Goal: Transaction & Acquisition: Subscribe to service/newsletter

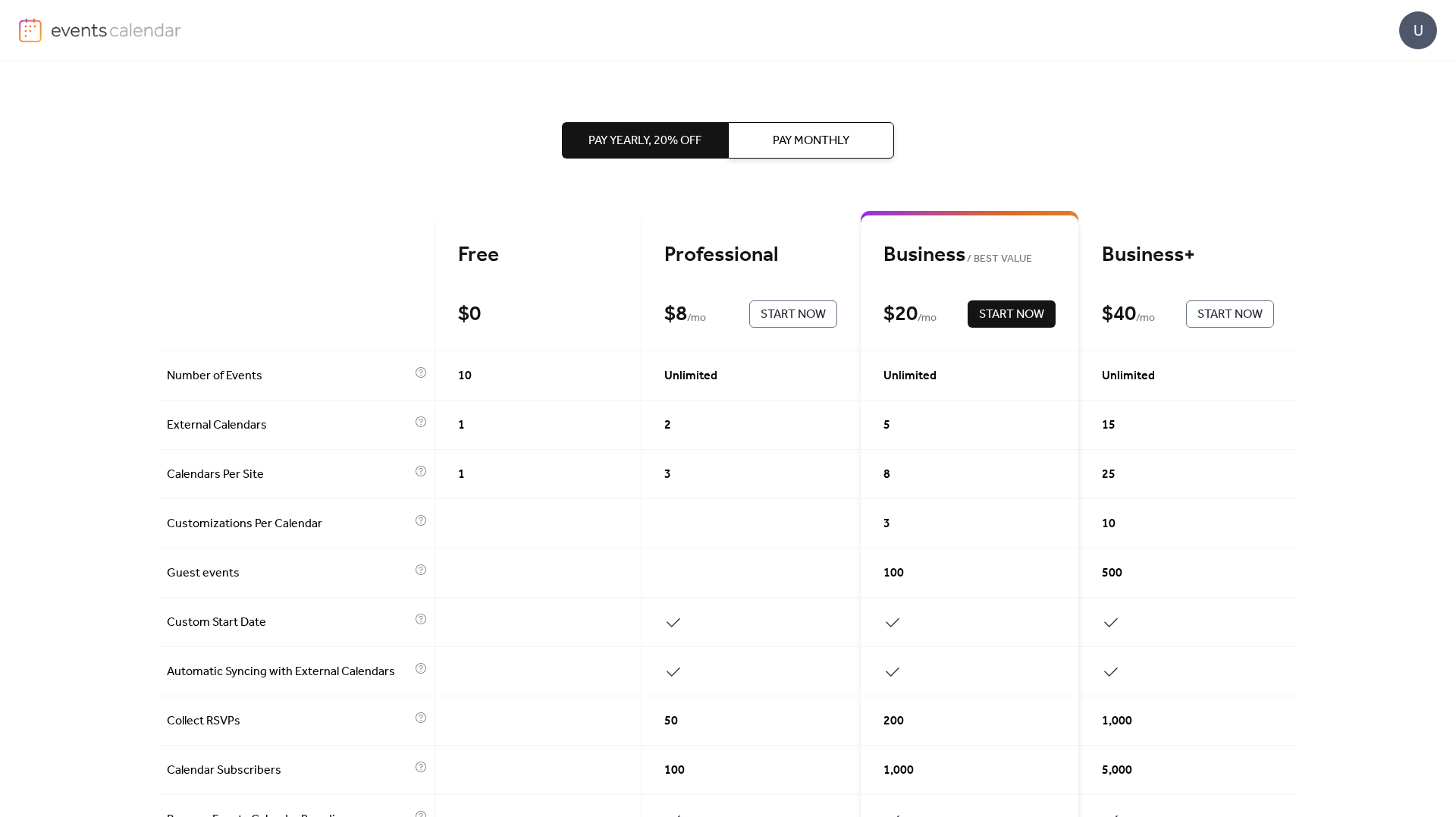
click at [1367, 322] on div "Pay Yearly, 20% off Pay Monthly Free $ 0 Current Professional $ 8 / mo Start No…" at bounding box center [728, 439] width 1456 height 756
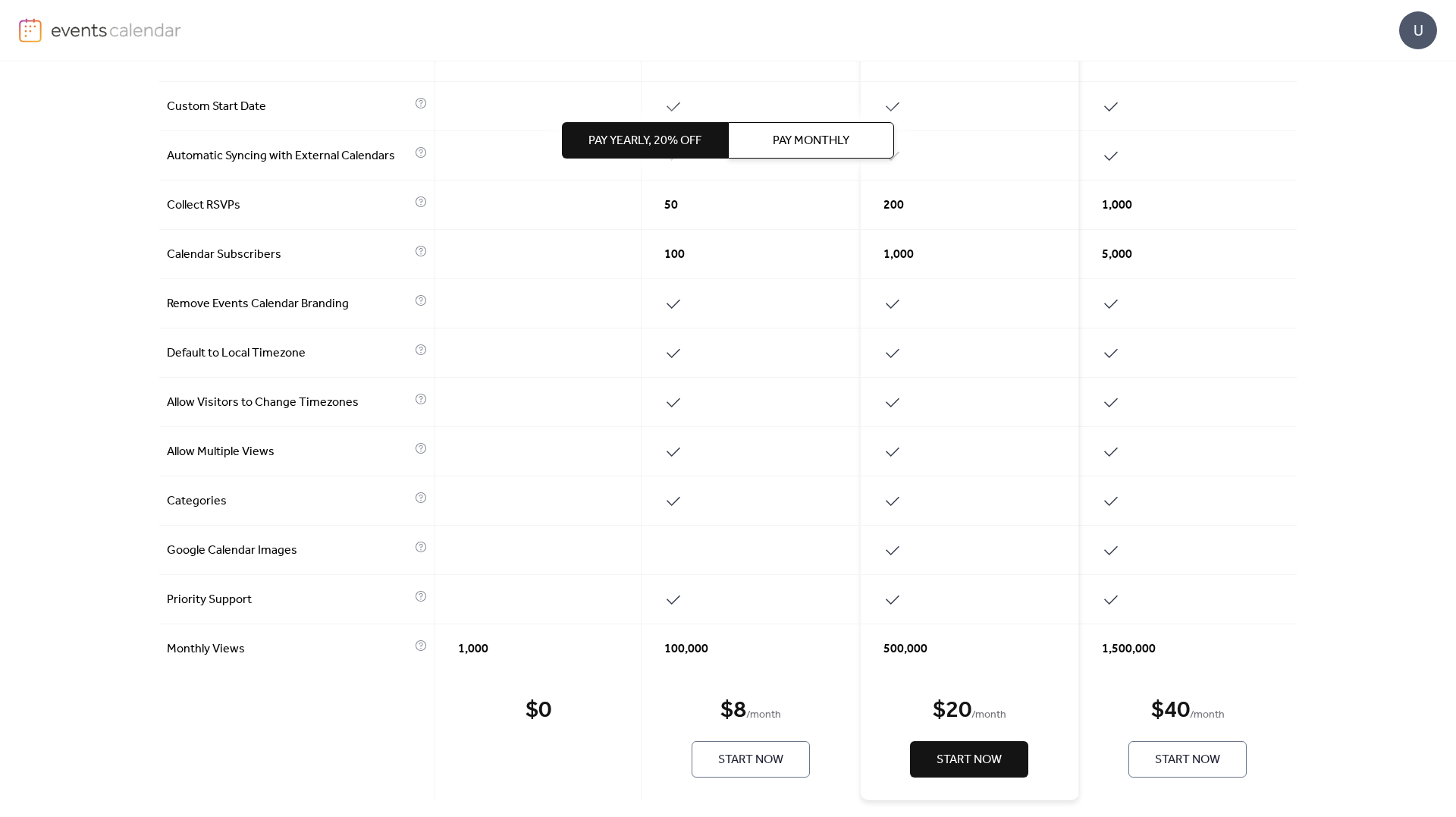
scroll to position [529, 0]
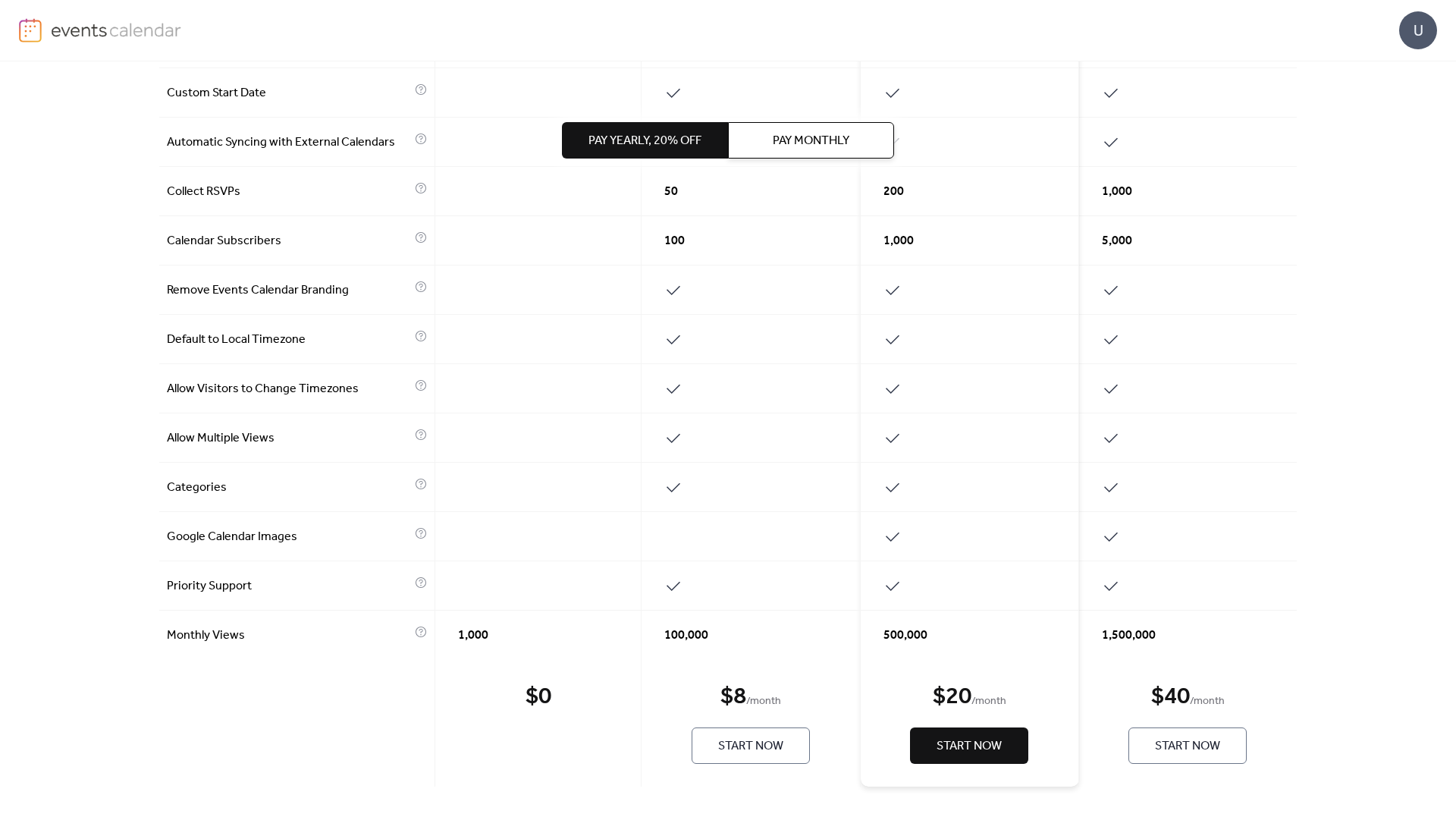
click at [800, 137] on span "Pay Monthly" at bounding box center [811, 141] width 76 height 18
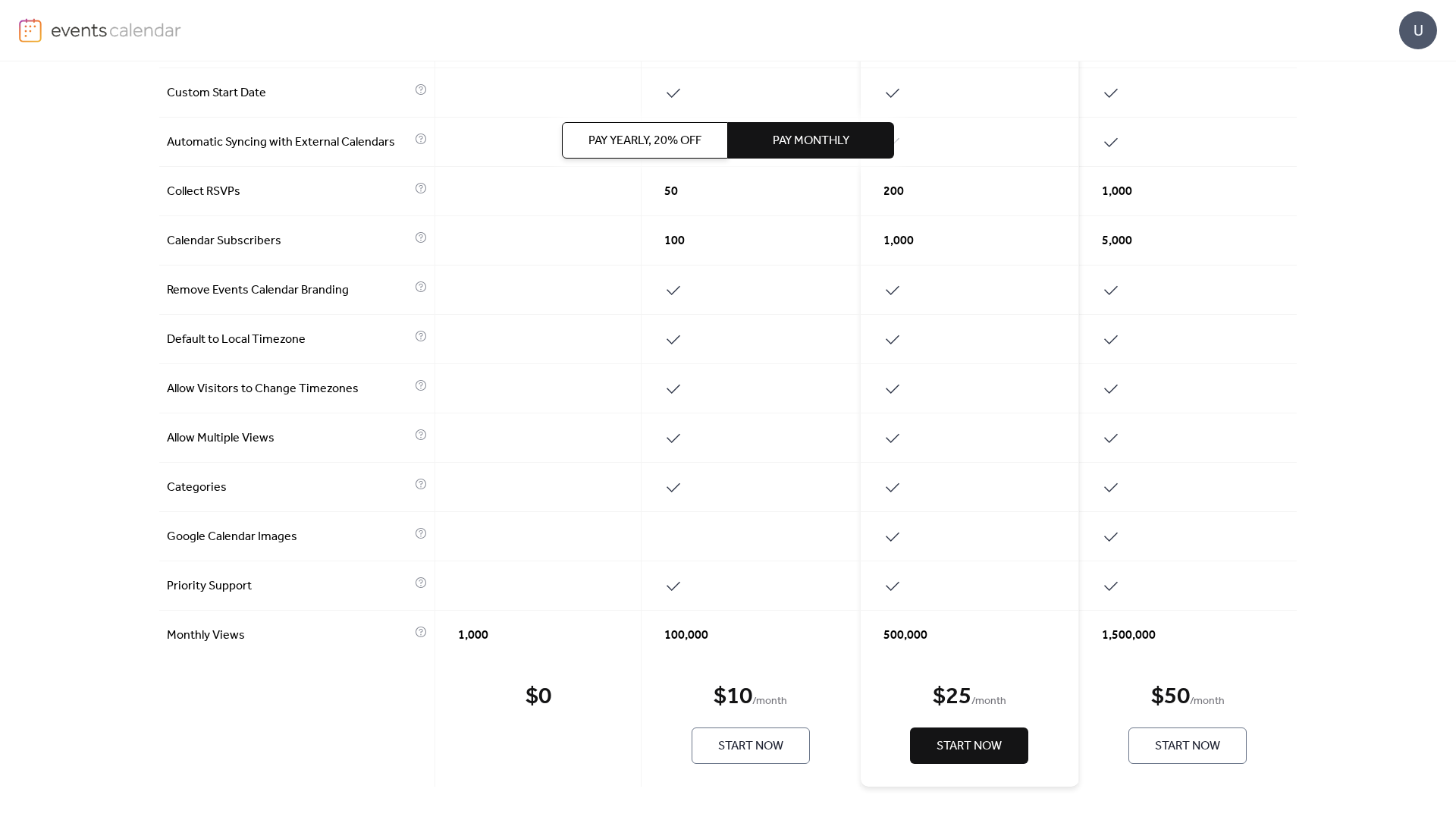
click at [957, 747] on span "Start Now" at bounding box center [969, 747] width 65 height 18
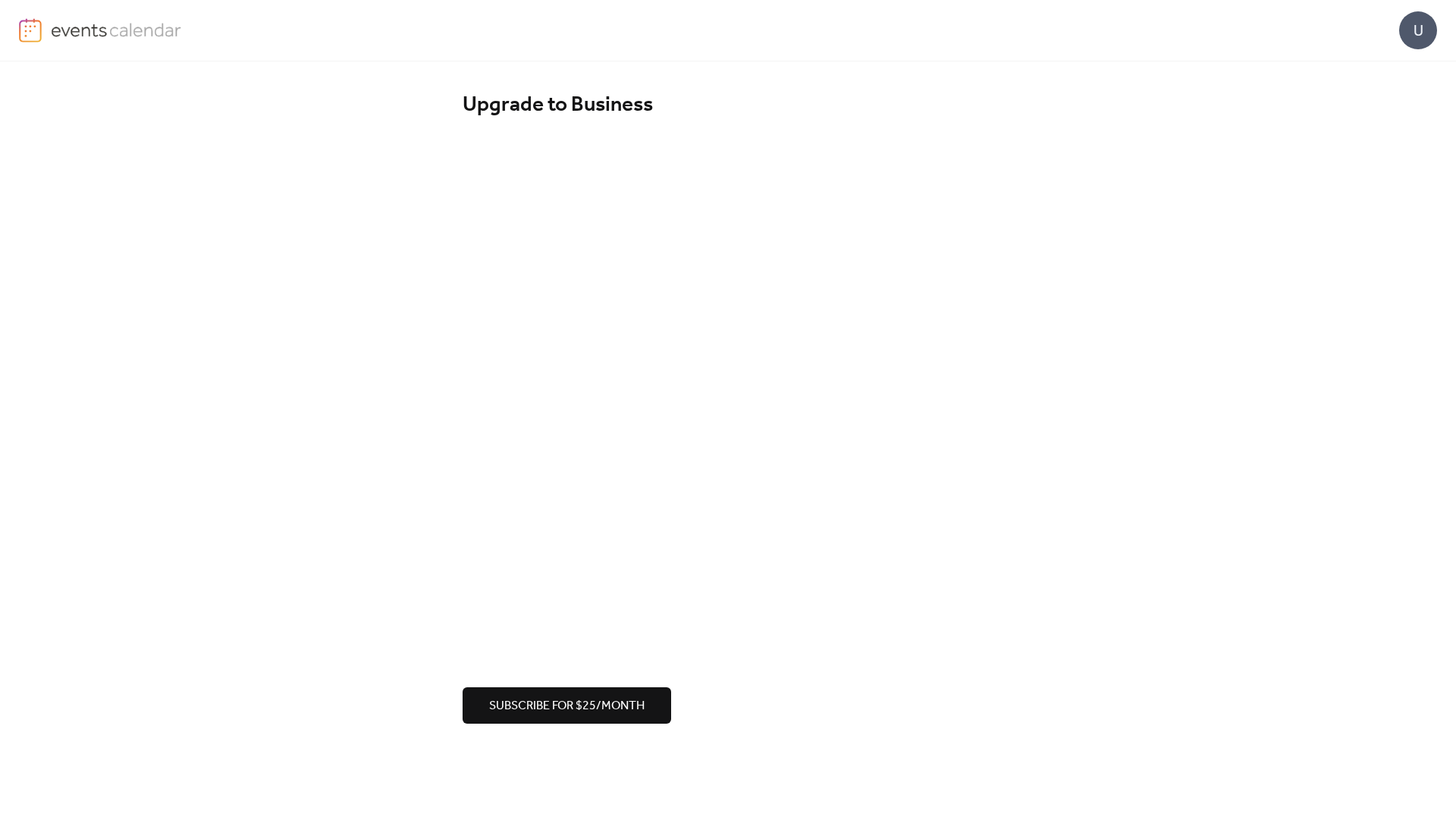
click at [600, 703] on span "Subscribe for $25/month" at bounding box center [567, 707] width 156 height 18
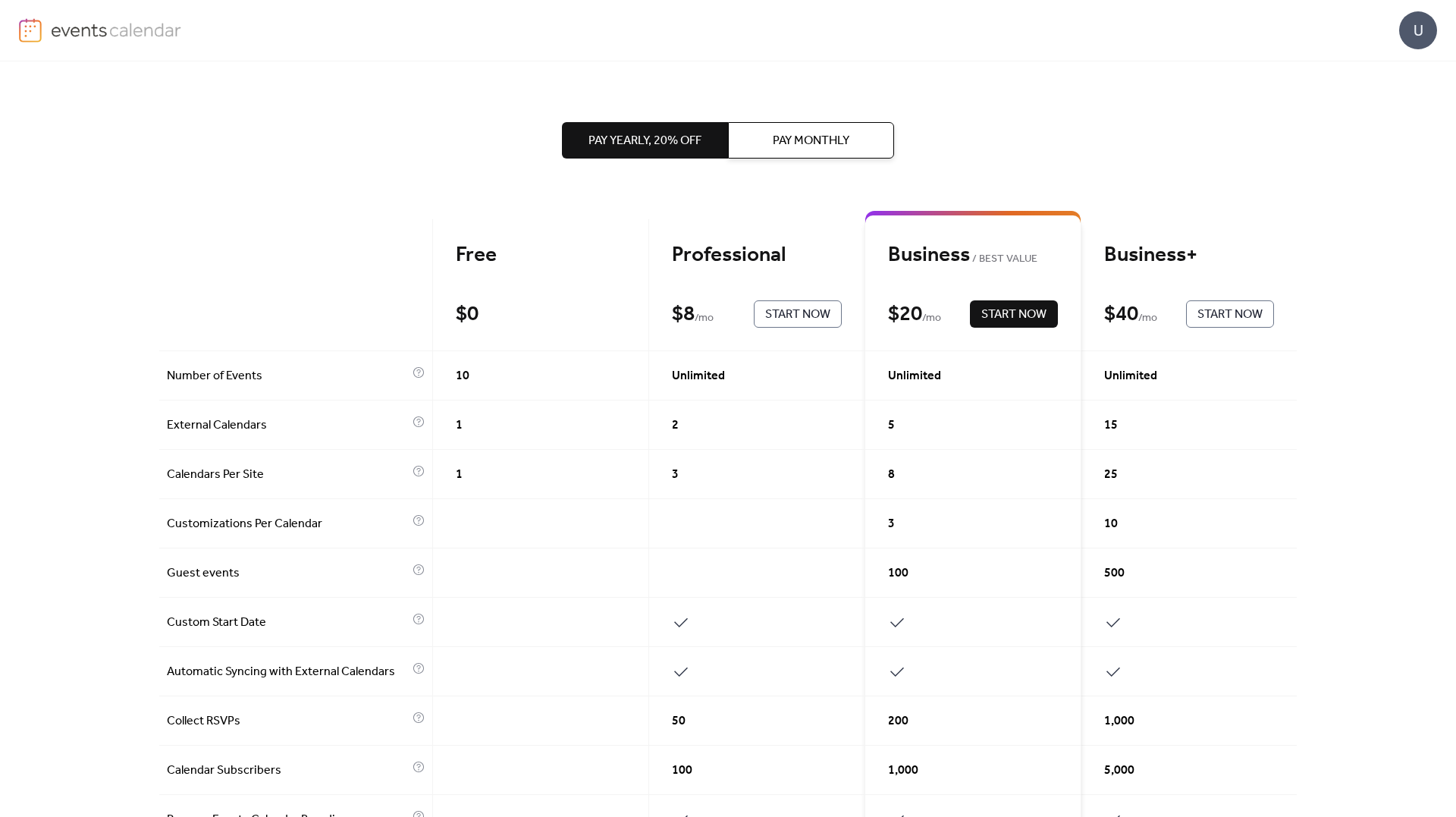
click at [803, 128] on button "Pay Monthly" at bounding box center [811, 140] width 166 height 36
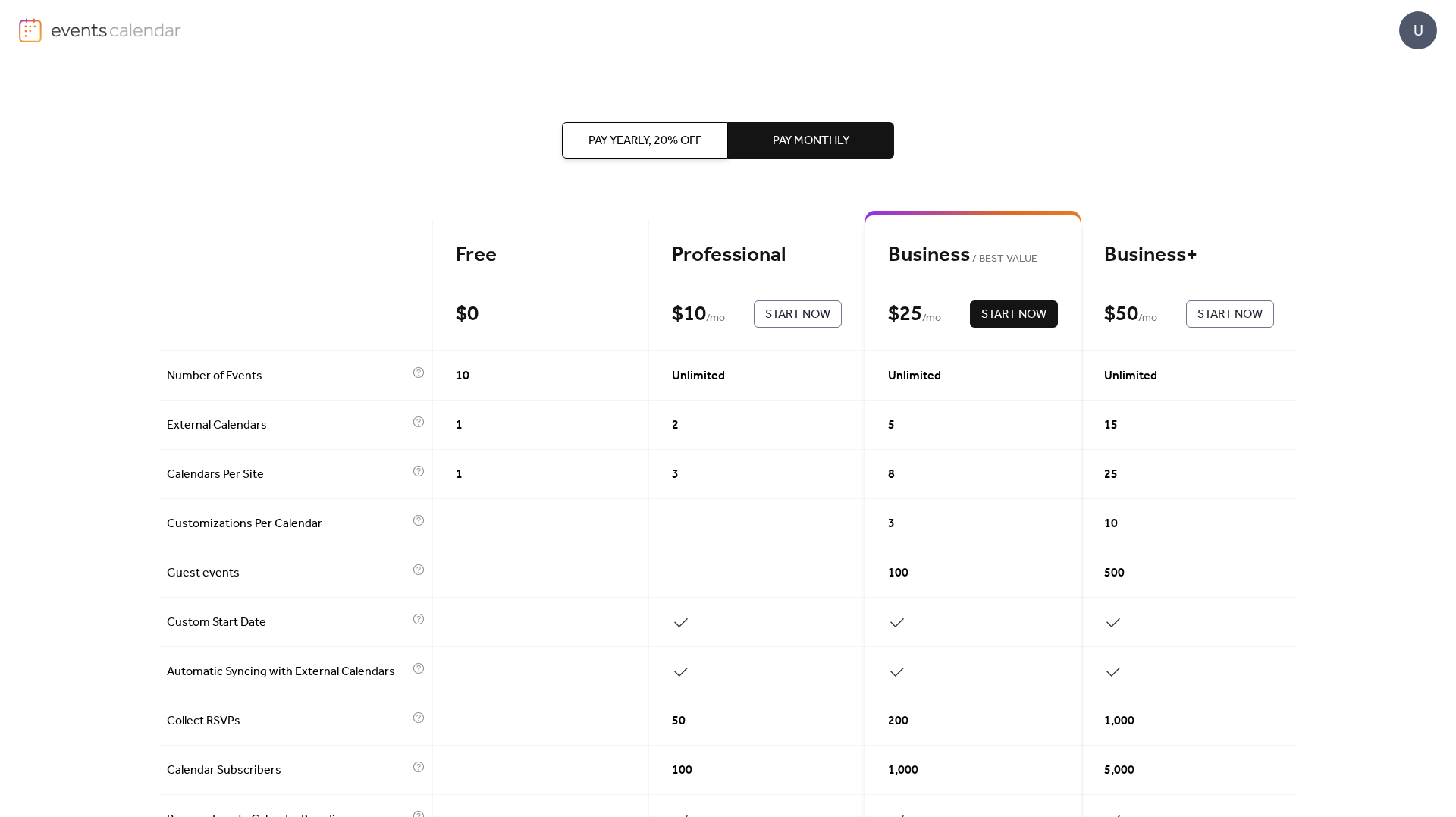
scroll to position [529, 0]
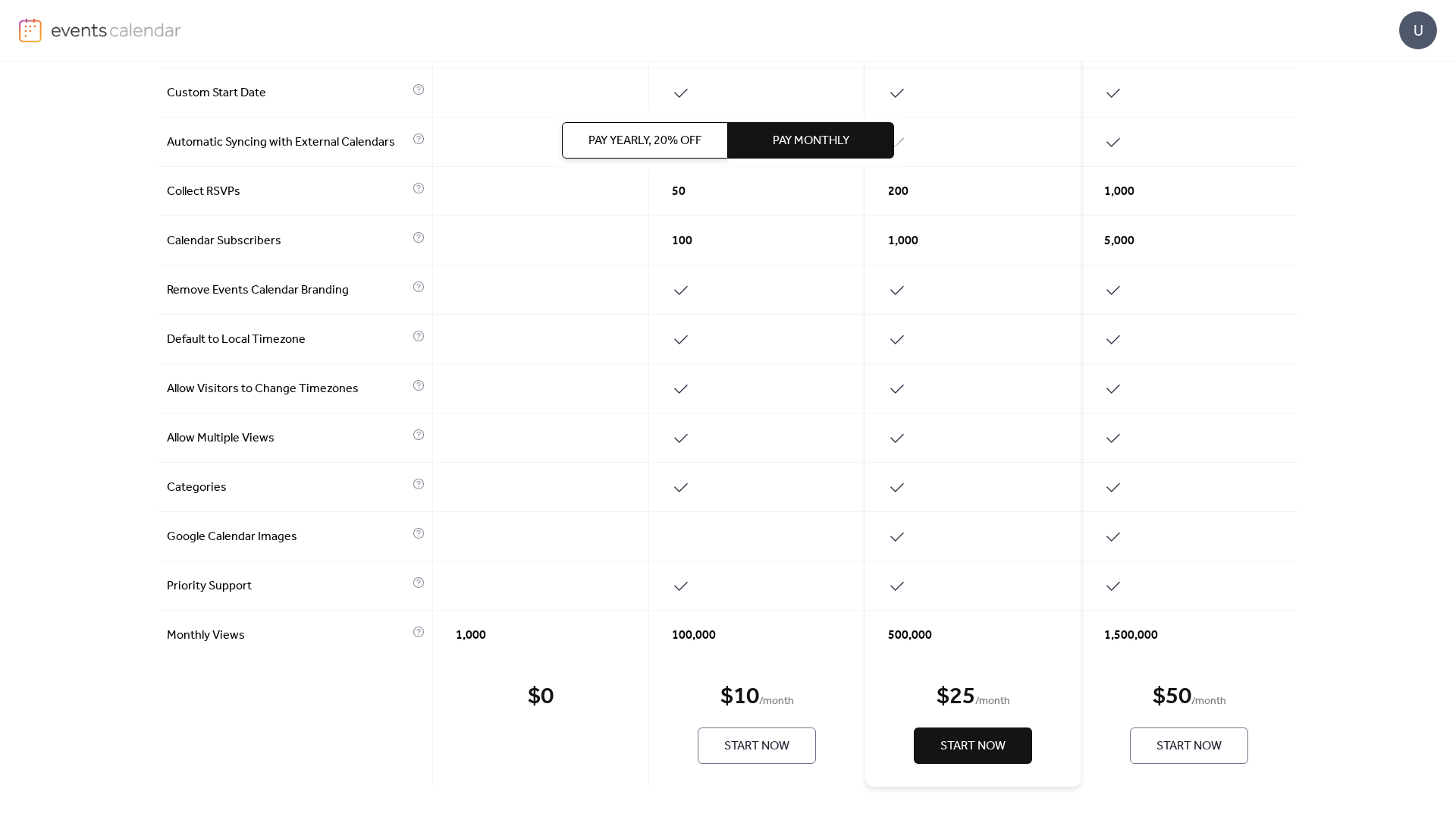
click at [773, 754] on span "Start Now" at bounding box center [757, 747] width 65 height 18
